Goal: Use online tool/utility: Use online tool/utility

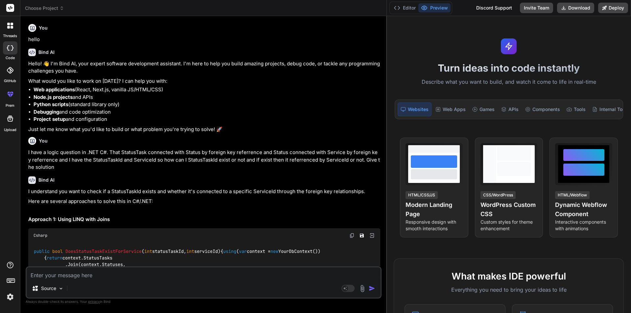
scroll to position [3141, 0]
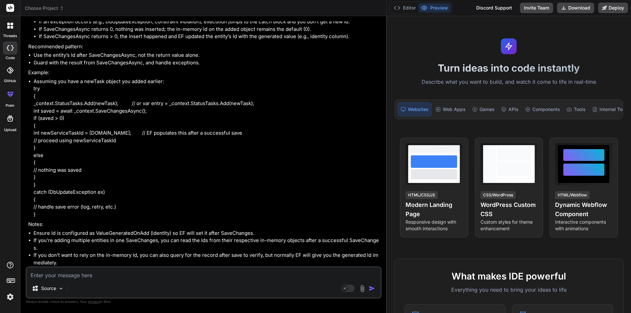
click at [122, 277] on textarea at bounding box center [204, 273] width 354 height 12
paste textarea "await (from st in _context.StatusTask join s in _context.Status on st.StatusId …"
type textarea "await (from st in _context.StatusTask join s in _context.Status on st.StatusId …"
type textarea "x"
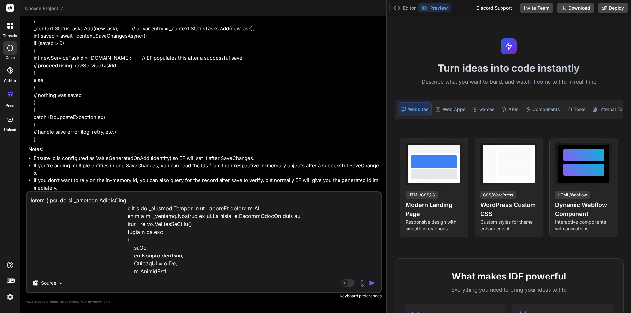
scroll to position [158, 0]
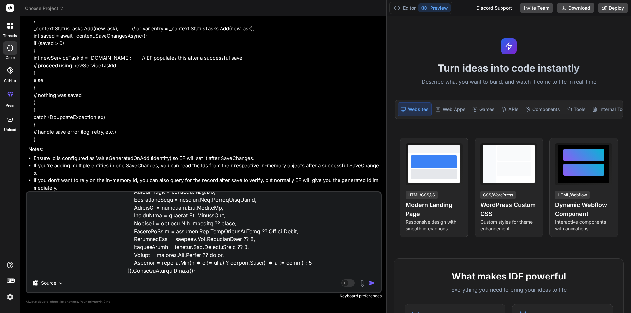
type textarea "await (from st in _context.StatusTask join s in _context.Status on st.StatusId …"
type textarea "x"
type textarea "await (from st in _context.StatusTask join s in _context.Status on st.StatusId …"
type textarea "x"
type textarea "await (from st in _context.StatusTask join s in _context.Status on st.StatusId …"
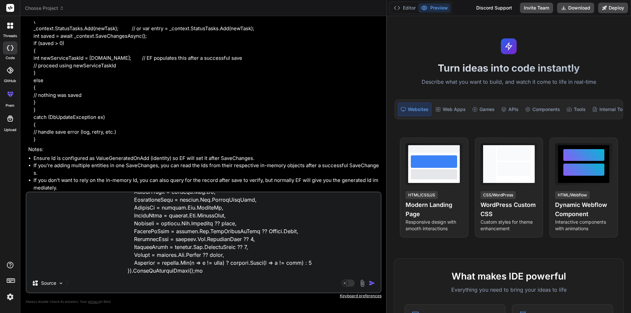
type textarea "x"
type textarea "await (from st in _context.StatusTask join s in _context.Status on st.StatusId …"
type textarea "x"
type textarea "await (from st in _context.StatusTask join s in _context.Status on st.StatusId …"
type textarea "x"
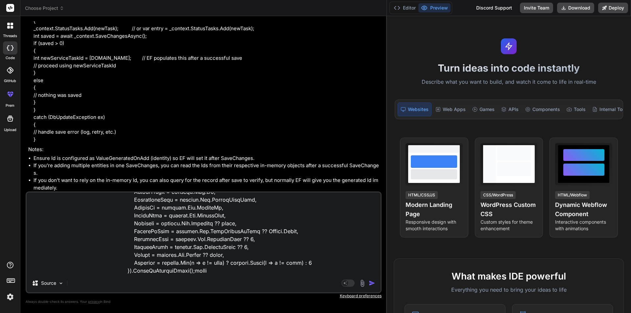
type textarea "await (from st in _context.StatusTask join s in _context.Status on st.StatusId …"
type textarea "x"
type textarea "await (from st in _context.StatusTask join s in _context.Status on st.StatusId …"
type textarea "x"
type textarea "await (from st in _context.StatusTask join s in _context.Status on st.StatusId …"
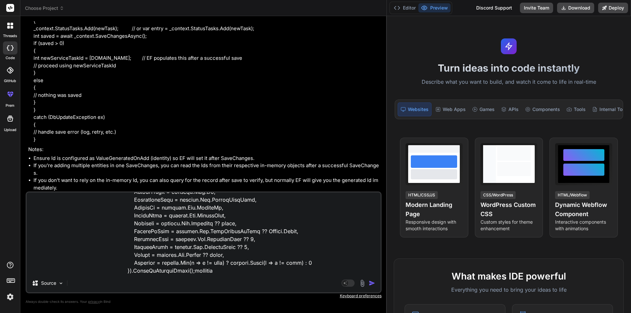
type textarea "x"
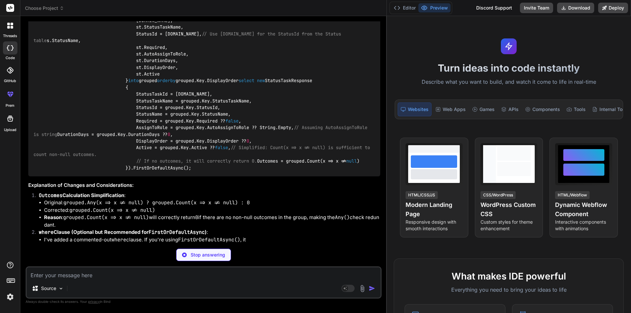
scroll to position [3648, 0]
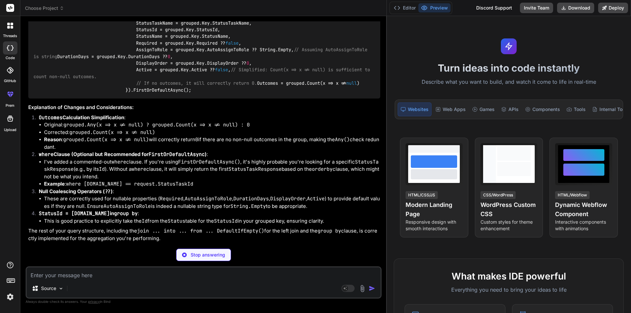
type textarea "x"
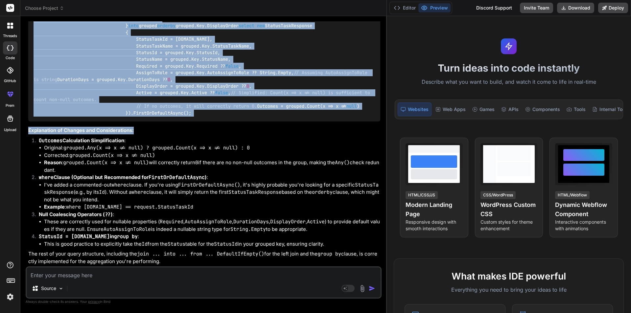
scroll to position [3779, 0]
drag, startPoint x: 109, startPoint y: 114, endPoint x: 197, endPoint y: 150, distance: 94.6
click at [197, 122] on div "StatusTaskResponse result = await ( from st in _context.StatusTask join s in _c…" at bounding box center [204, 16] width 352 height 212
copy code "await ( from st in _context.StatusTask join s in _context.Status on st.StatusId…"
click at [214, 122] on div "StatusTaskResponse result = await ( from st in _context.StatusTask join s in _c…" at bounding box center [204, 16] width 352 height 212
